Goal: Navigation & Orientation: Find specific page/section

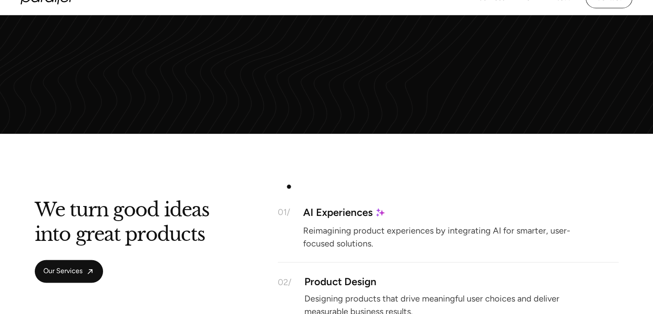
scroll to position [1053, 0]
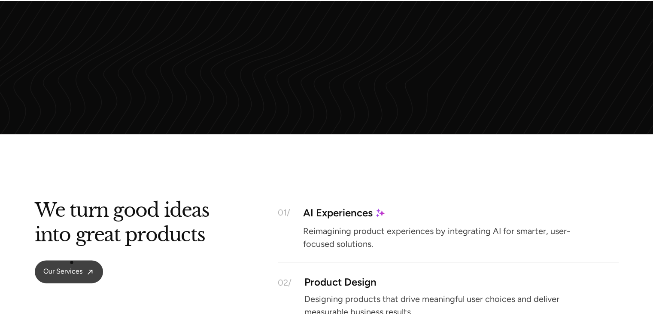
click at [72, 262] on link "Our Services" at bounding box center [69, 271] width 68 height 23
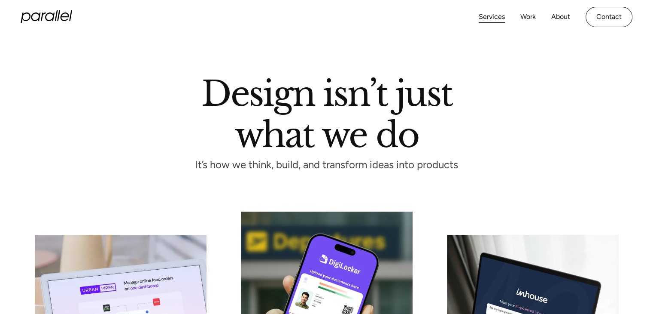
click at [48, 19] on icon "home" at bounding box center [47, 16] width 52 height 13
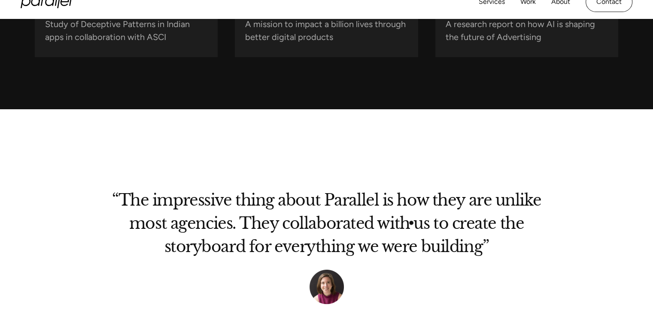
scroll to position [3076, 0]
